Goal: Communication & Community: Answer question/provide support

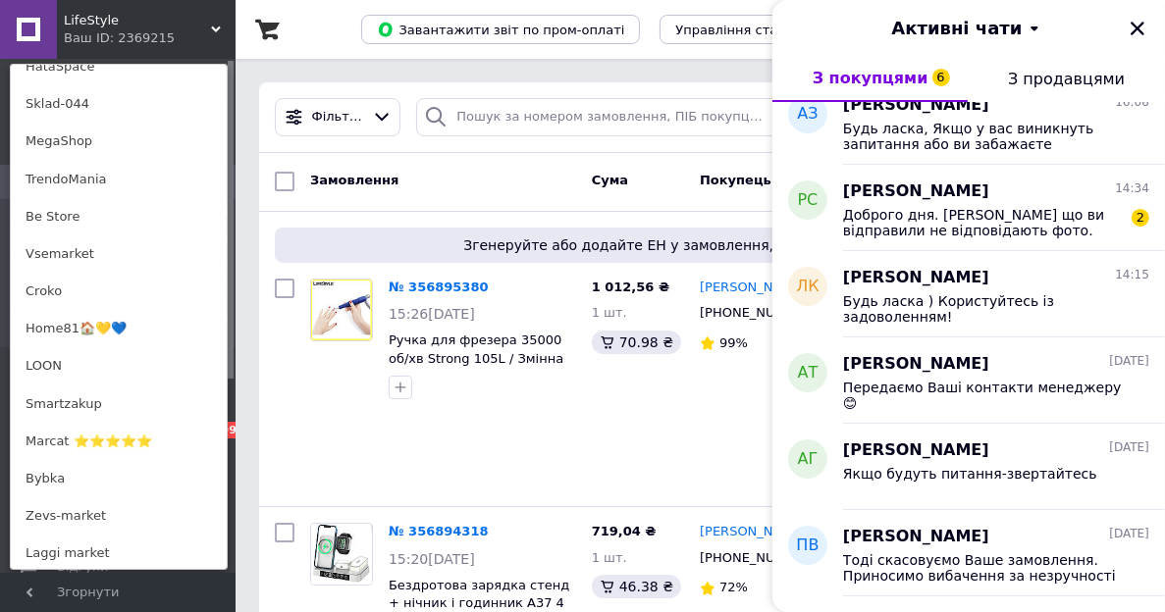
scroll to position [1080, 0]
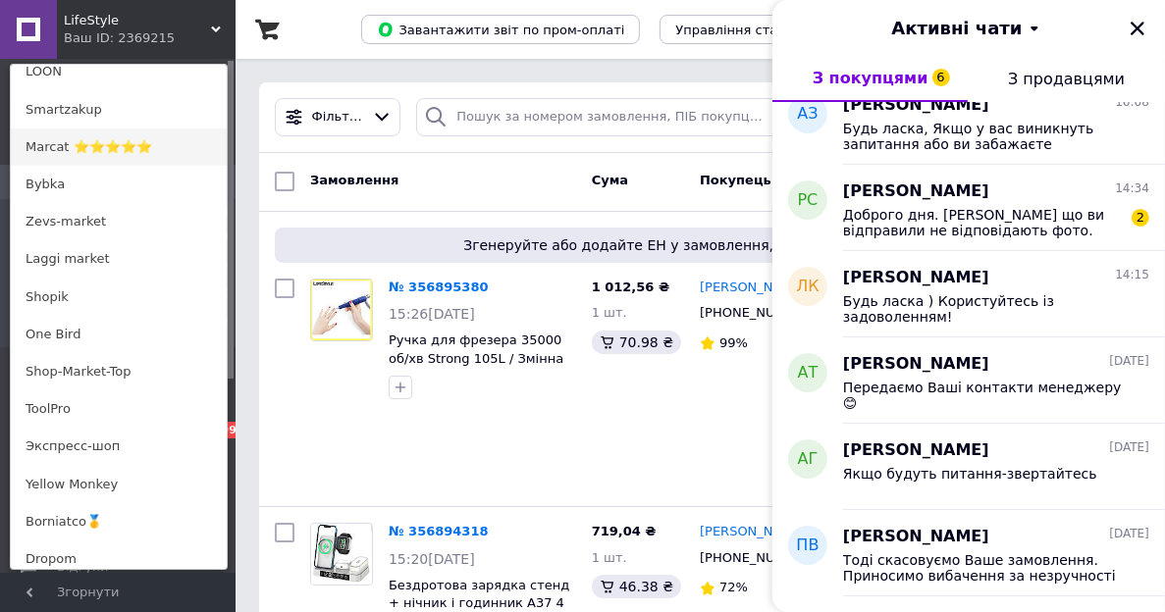
click at [78, 155] on link "Marcat ⭐⭐⭐⭐⭐" at bounding box center [119, 147] width 216 height 37
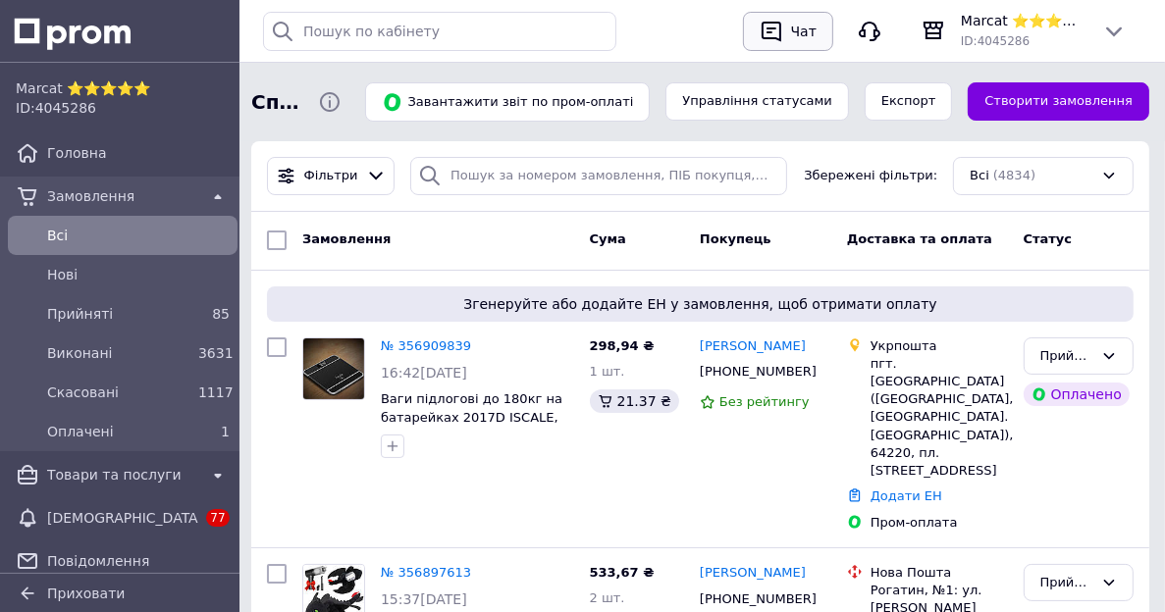
click at [809, 41] on div "Чат" at bounding box center [803, 31] width 33 height 29
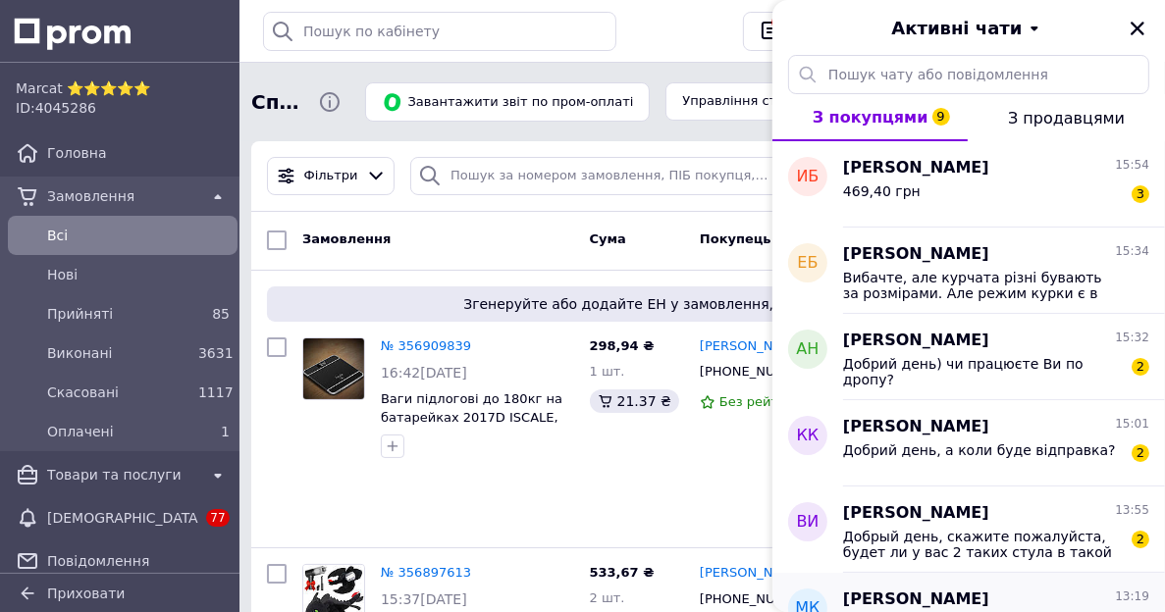
scroll to position [294, 0]
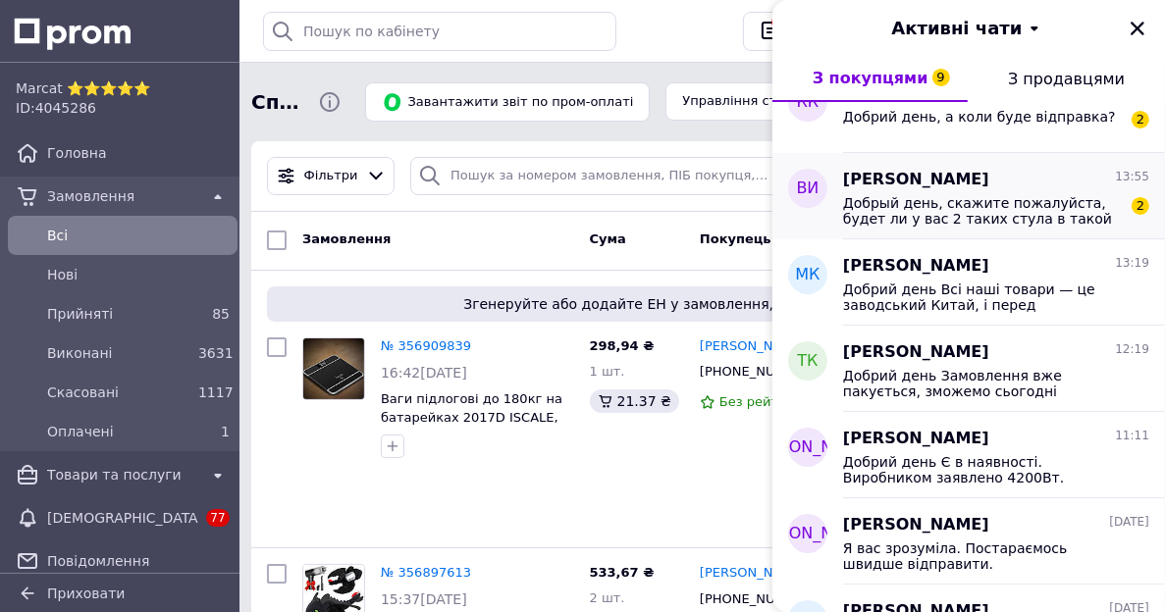
click at [875, 195] on span "Добрый день, скажите пожалуйста, будет ли у вас 2 таких стула в такой расцветке…" at bounding box center [982, 210] width 279 height 31
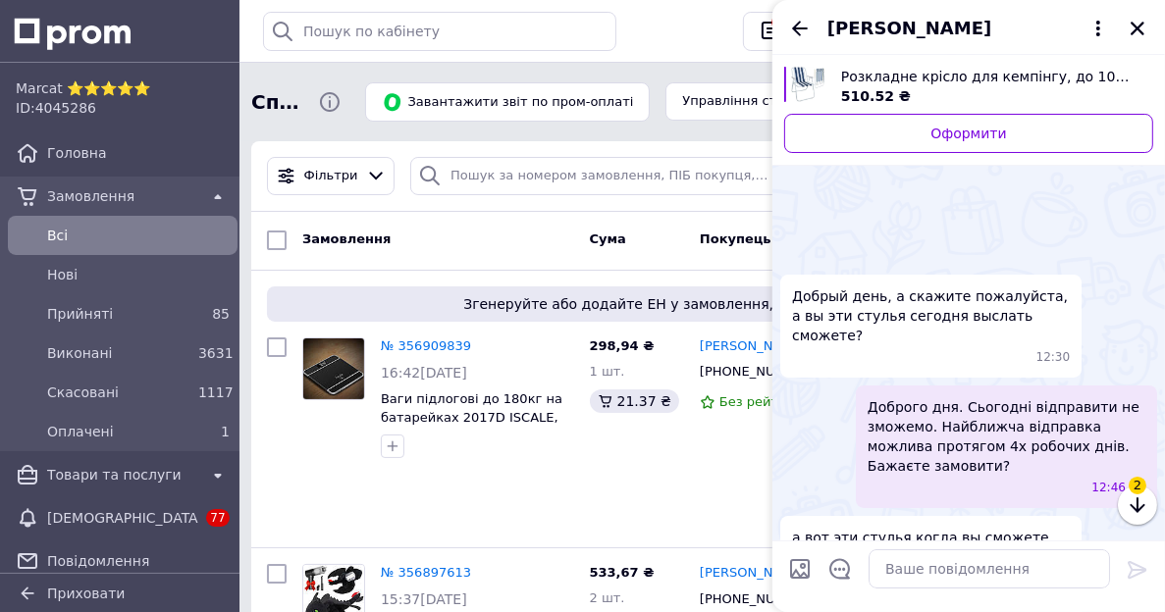
scroll to position [847, 0]
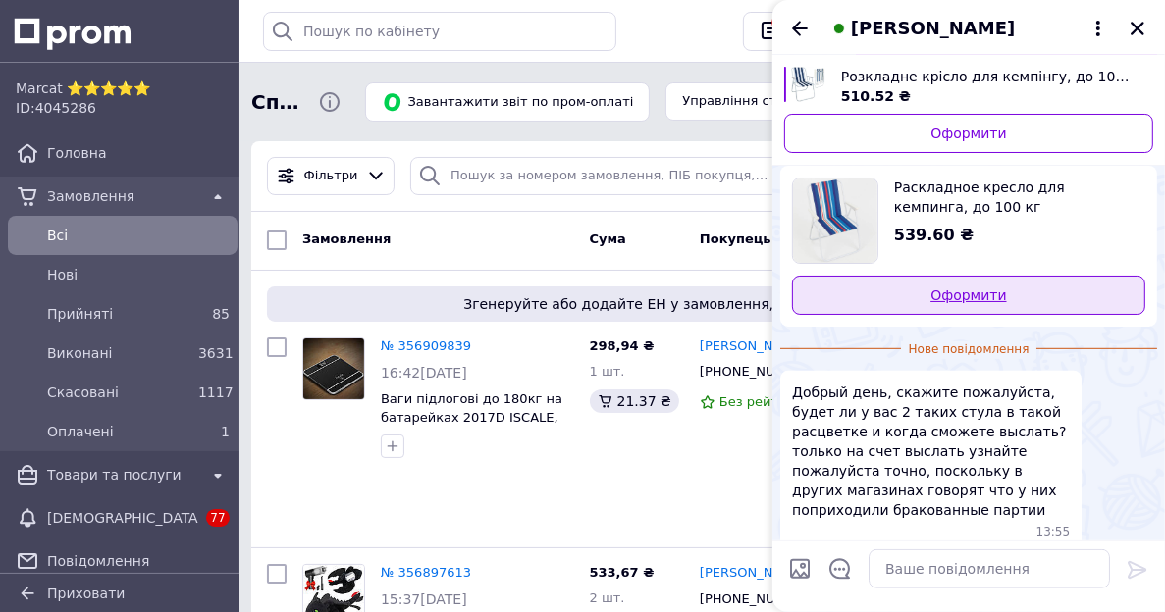
click at [905, 301] on link "Оформити" at bounding box center [968, 295] width 353 height 39
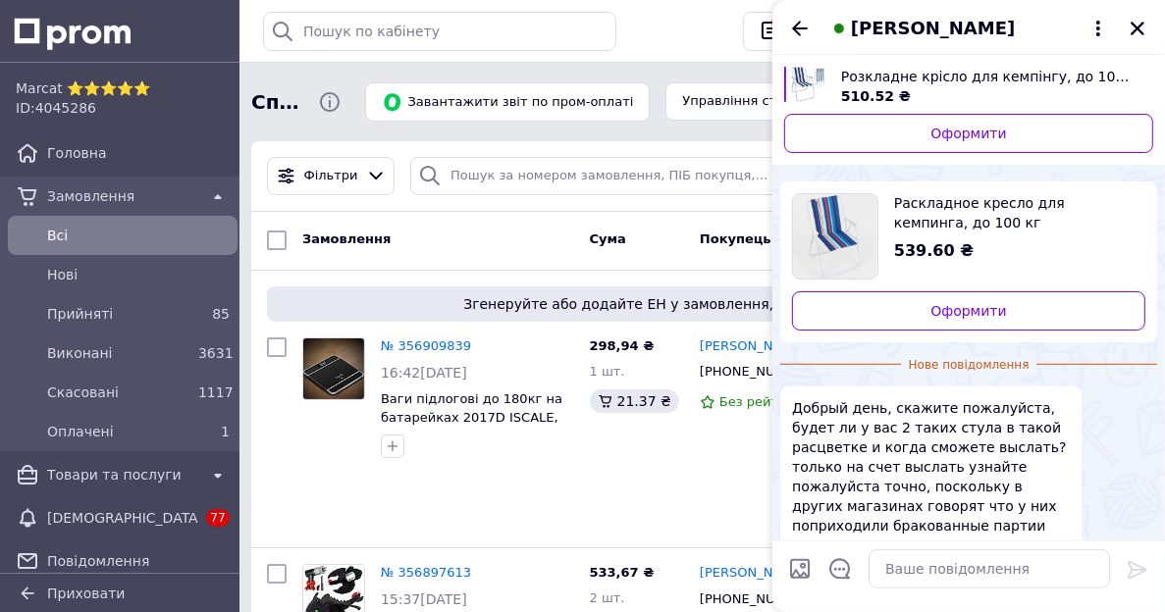
scroll to position [793, 0]
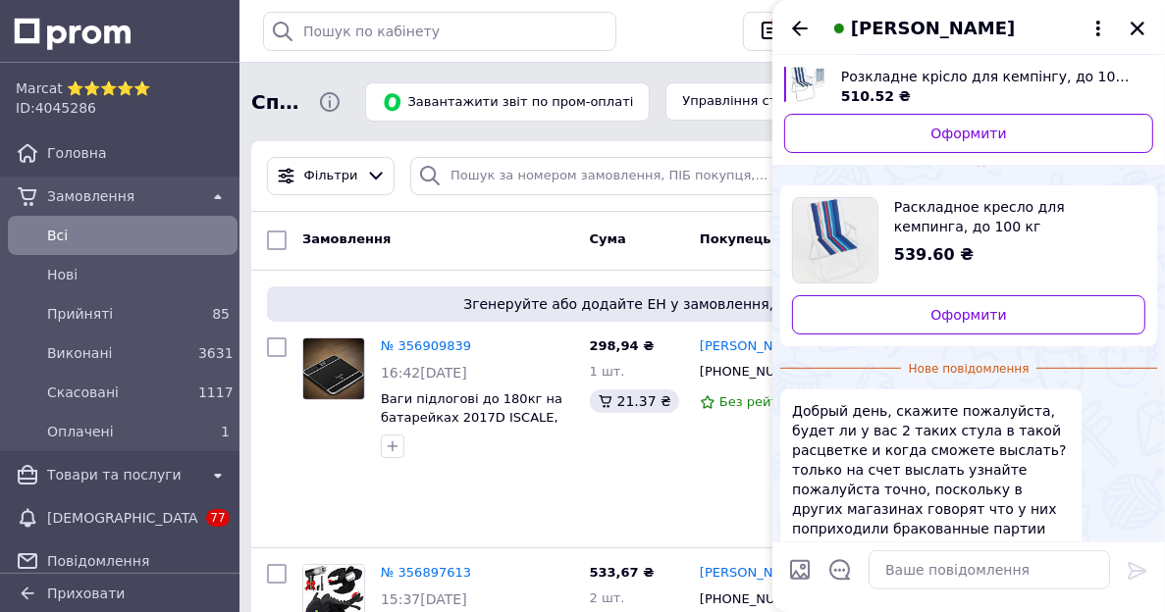
click at [798, 561] on input "Завантажити файли" at bounding box center [800, 569] width 24 height 24
type input "C:\fakepath\photo_2025-06-05_17-44-20.jpg"
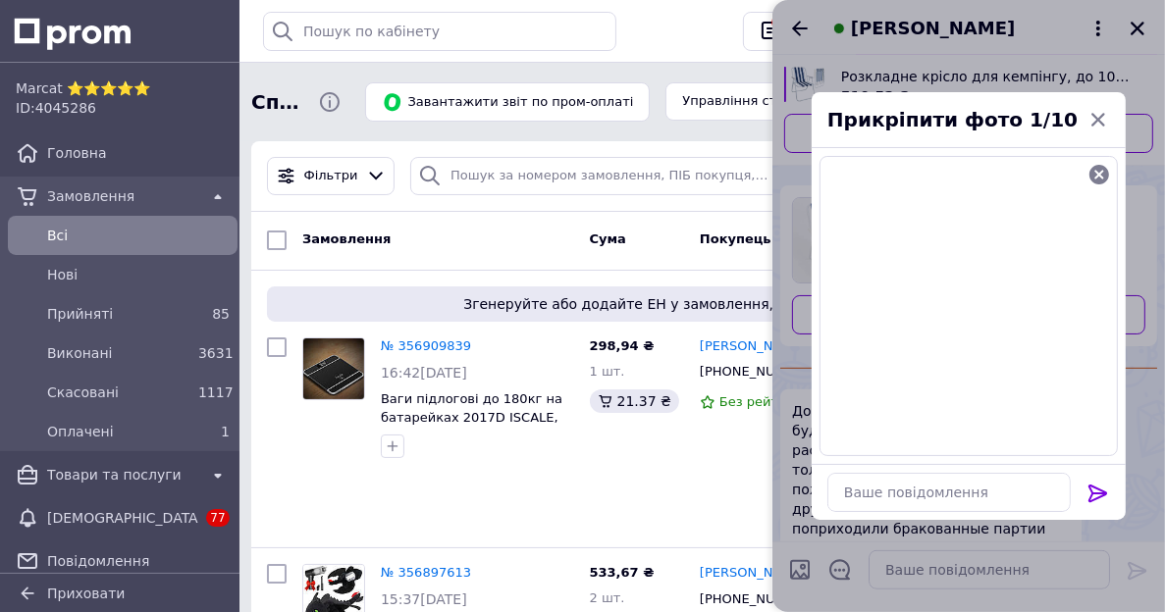
click at [1088, 490] on icon at bounding box center [1098, 494] width 24 height 24
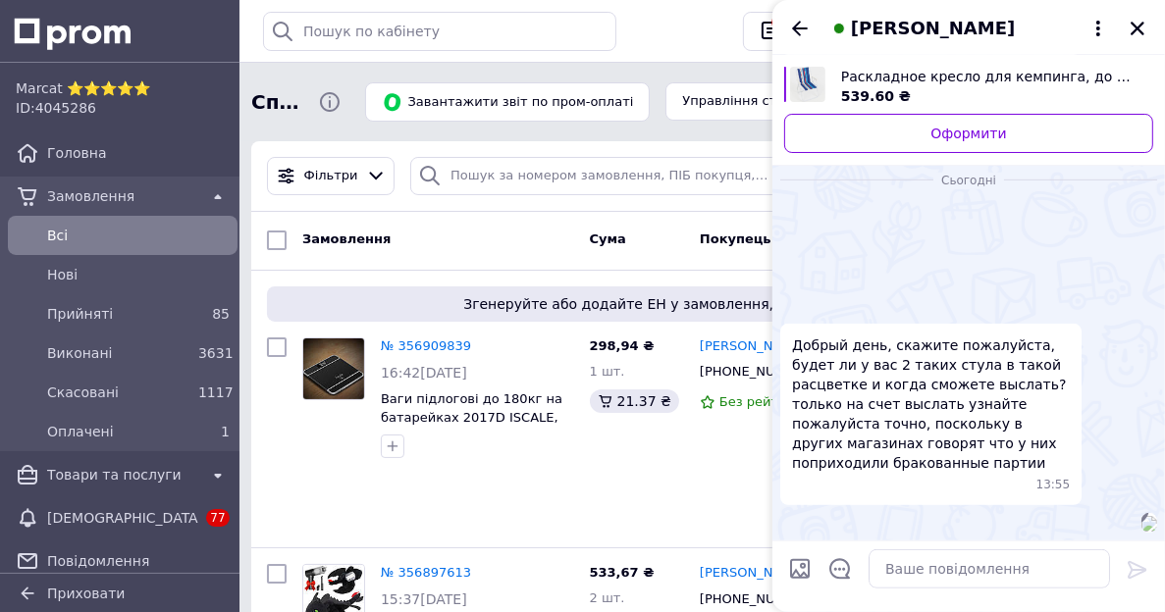
scroll to position [1009, 0]
click at [997, 571] on textarea at bounding box center [989, 569] width 241 height 39
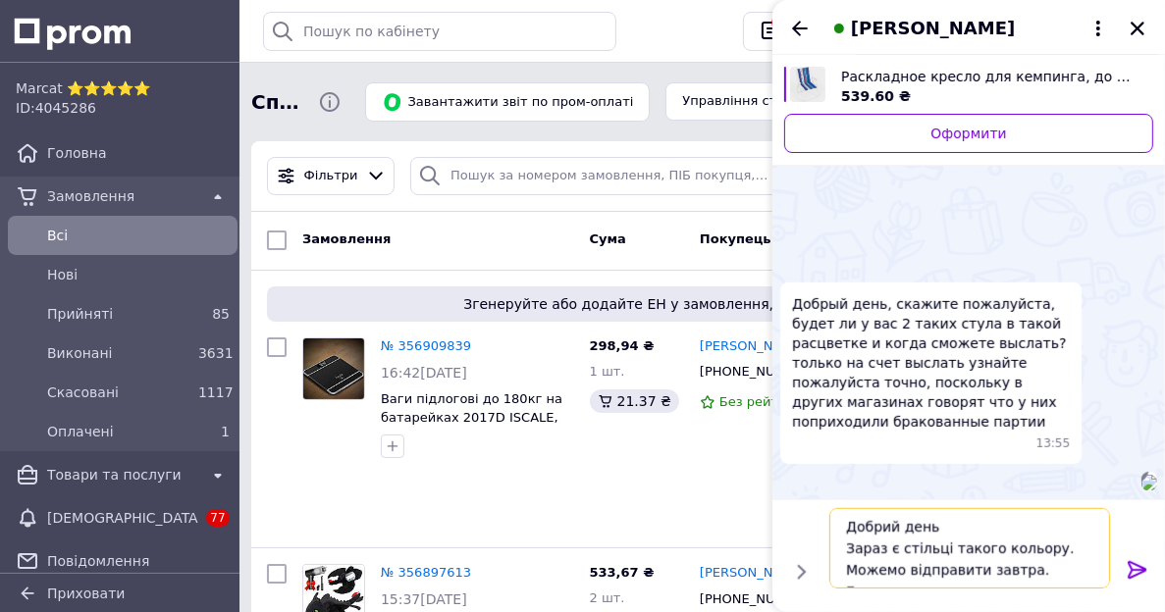
scroll to position [13, 0]
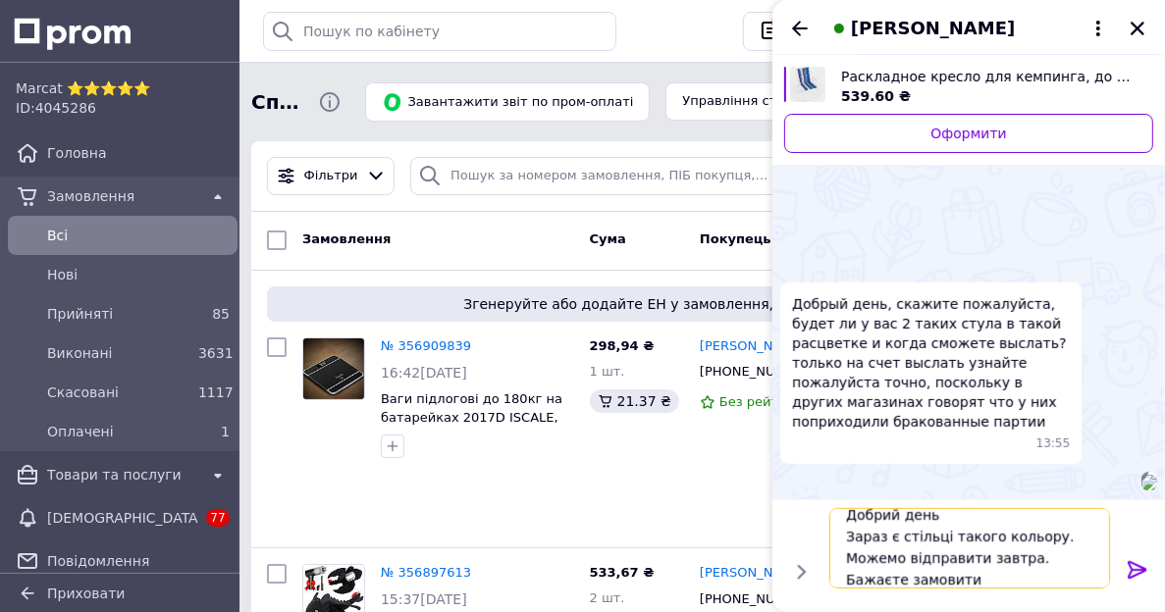
type textarea "Добрий день Зараз є стільці такого кольору. Можемо відправити завтра. Бажаєте з…"
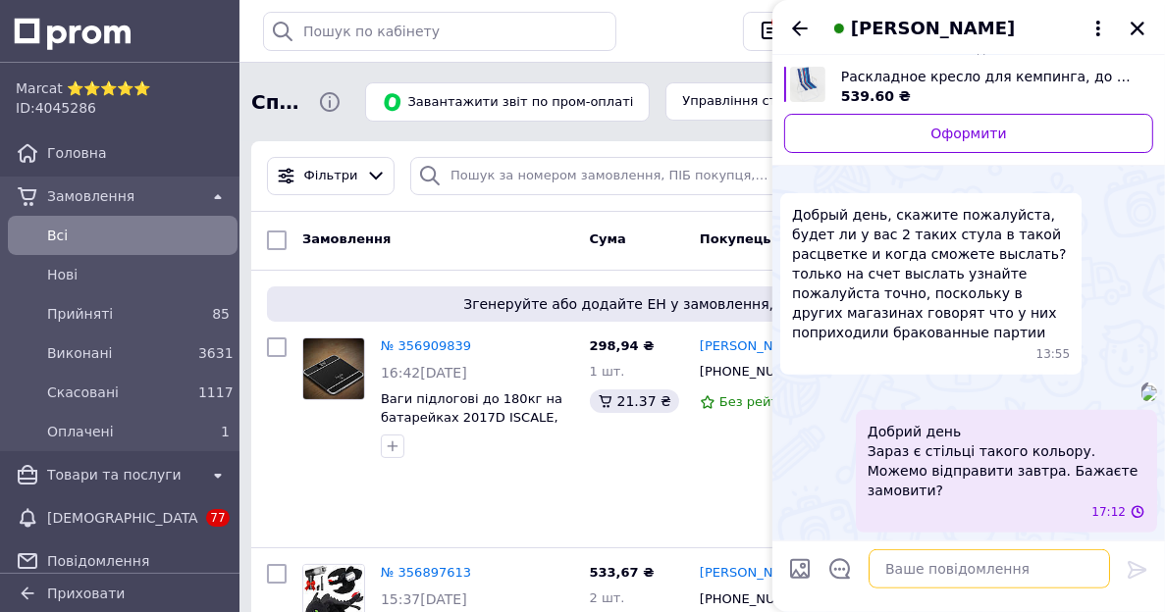
scroll to position [1120, 0]
click at [794, 26] on icon "Назад" at bounding box center [800, 28] width 16 height 15
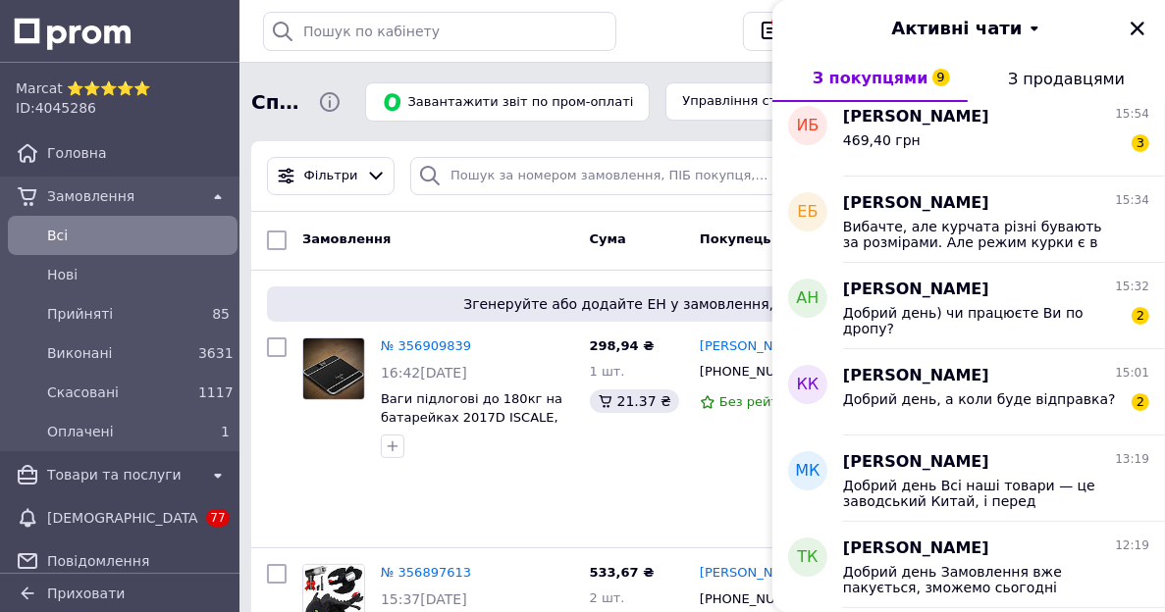
scroll to position [0, 0]
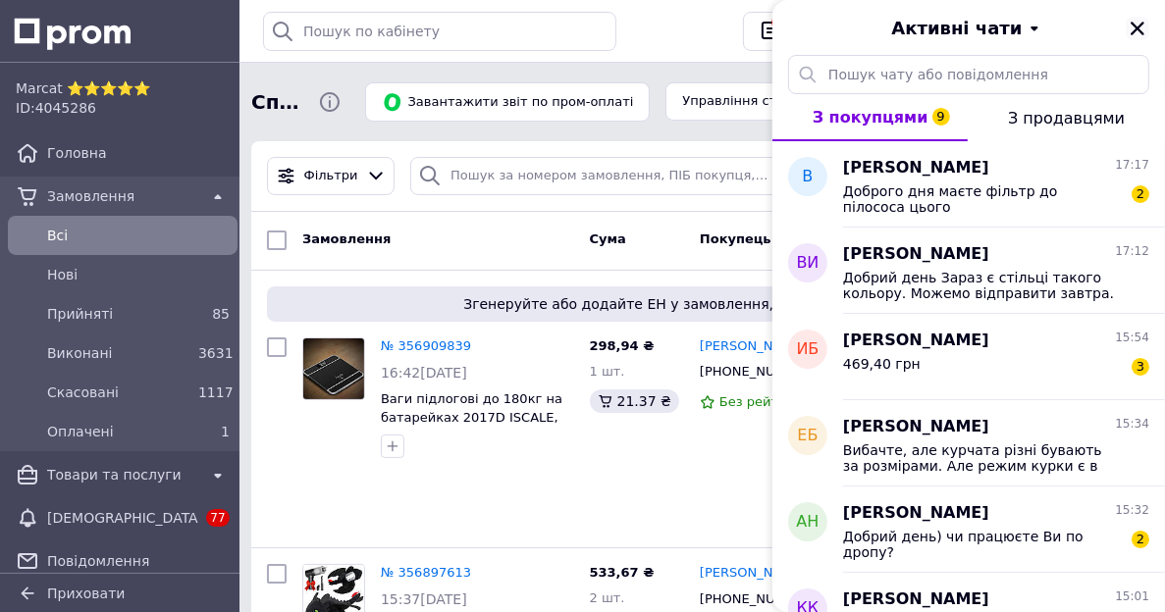
click at [1132, 29] on icon "Закрити" at bounding box center [1138, 29] width 18 height 18
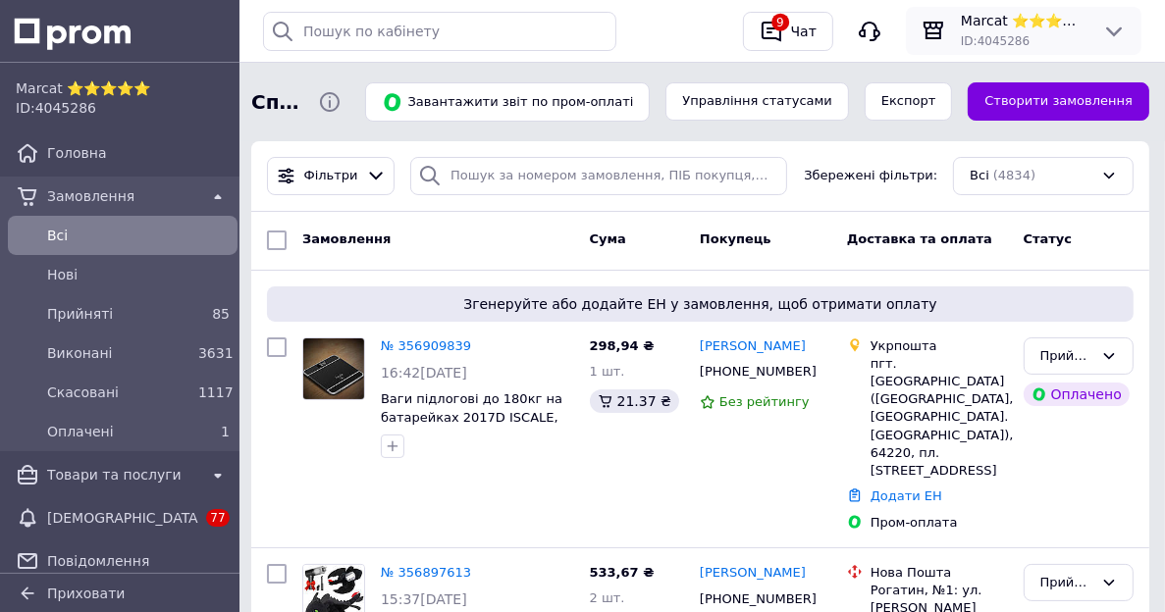
click at [1064, 34] on div "ID: 4045286" at bounding box center [1024, 40] width 126 height 20
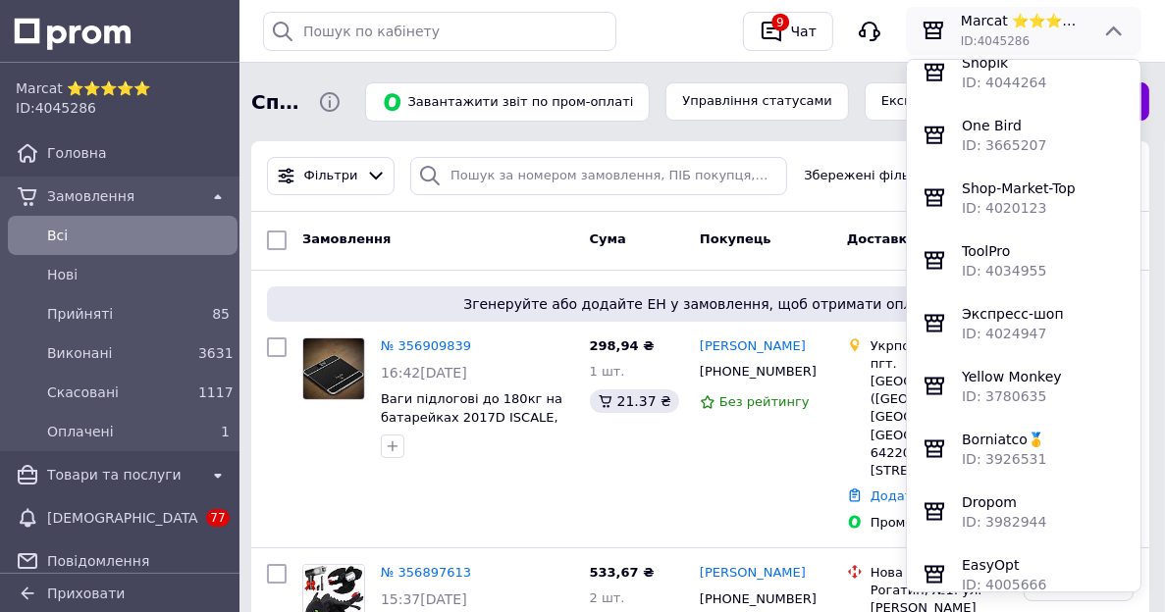
scroll to position [2257, 0]
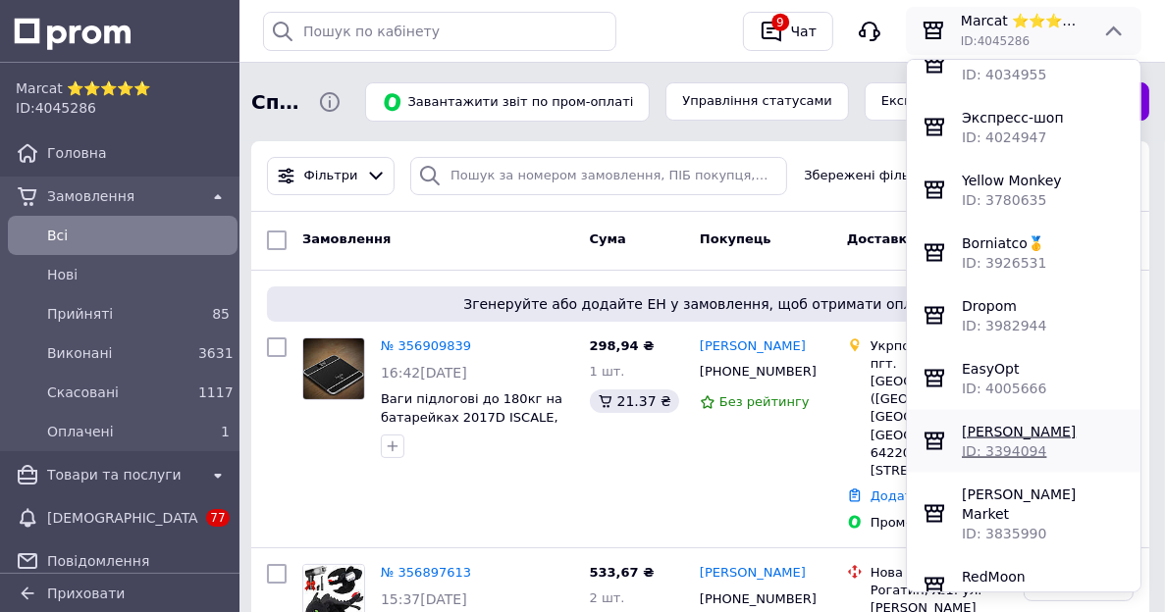
click at [986, 440] on span "[PERSON_NAME]" at bounding box center [1019, 432] width 114 height 16
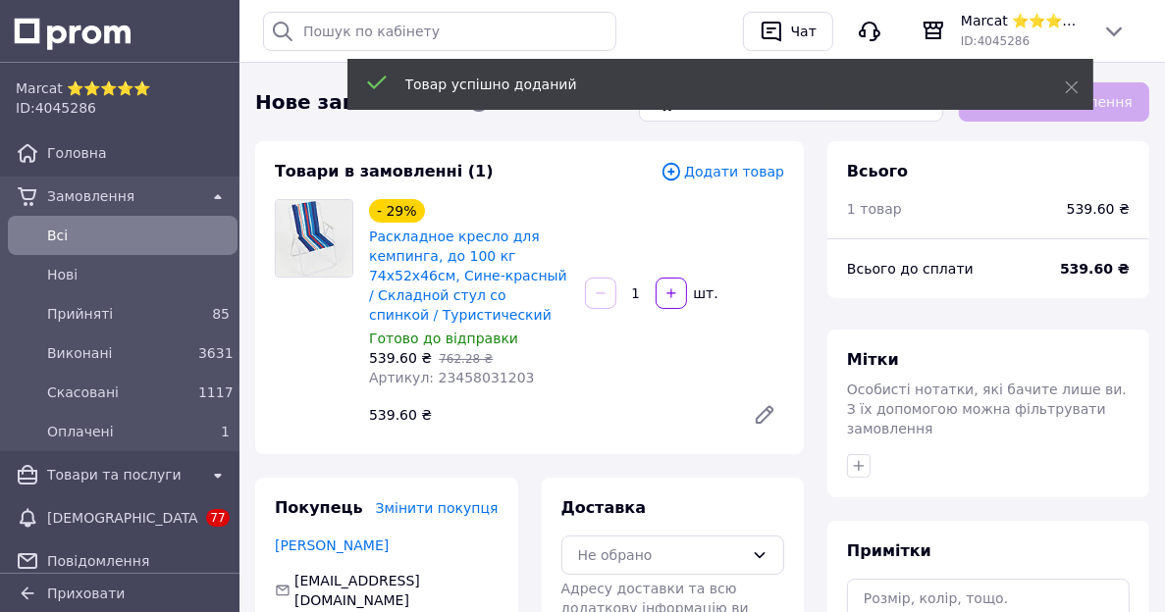
click at [459, 385] on span "Артикул: 23458031203" at bounding box center [452, 378] width 166 height 16
copy span "23458031203"
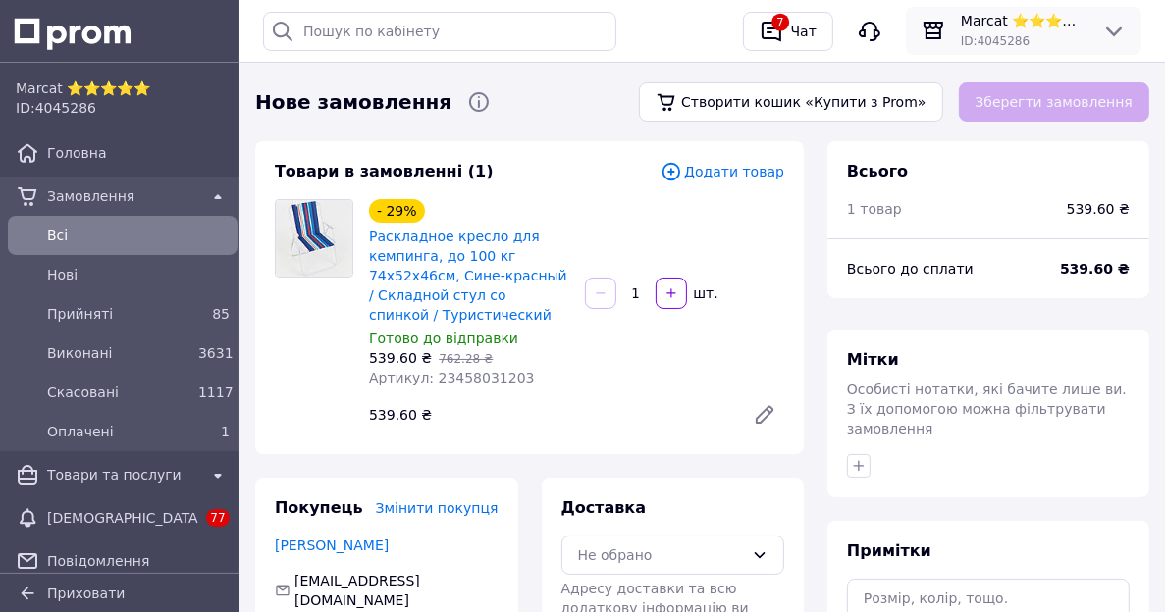
click at [992, 30] on div "ID: 4045286" at bounding box center [1024, 40] width 126 height 20
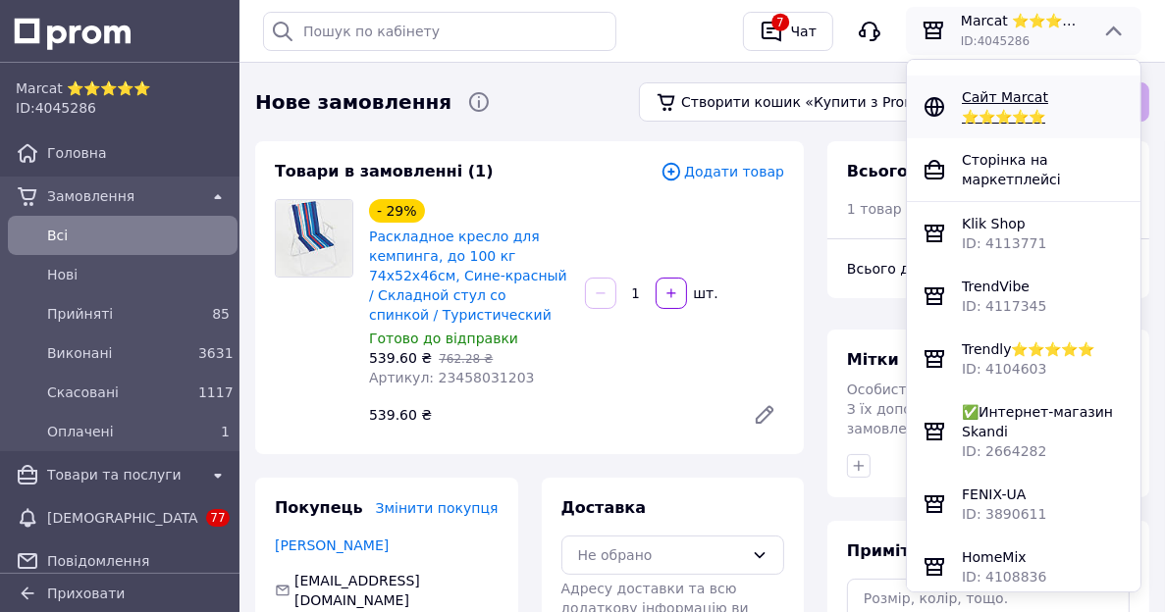
click at [970, 91] on span "Сайт Marcat ⭐⭐⭐⭐⭐" at bounding box center [1005, 106] width 86 height 35
